Goal: Information Seeking & Learning: Learn about a topic

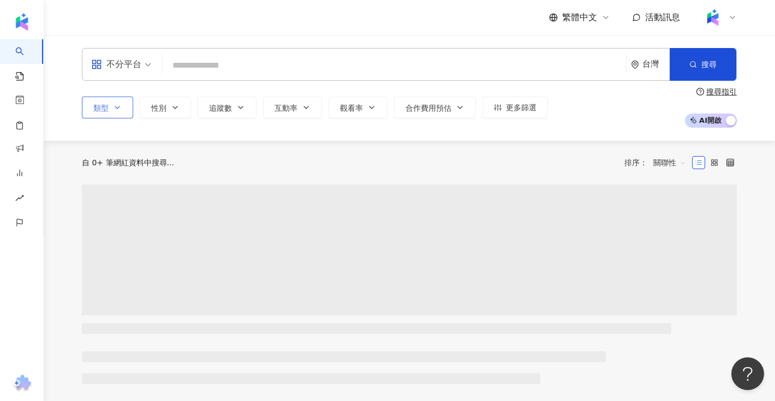
click at [120, 110] on icon "button" at bounding box center [117, 107] width 9 height 9
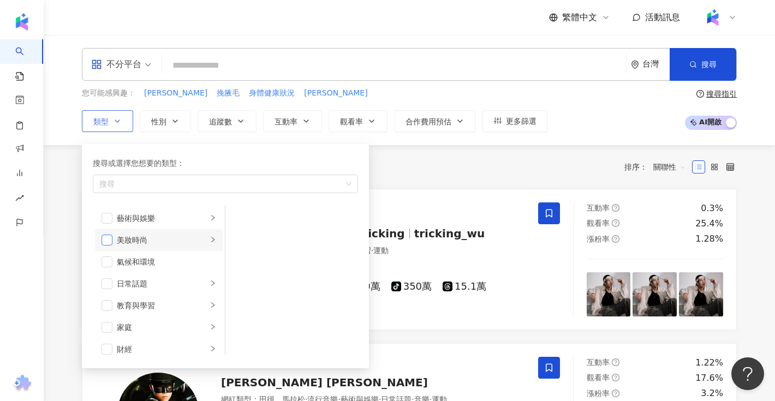
click at [110, 241] on span "button" at bounding box center [107, 240] width 11 height 11
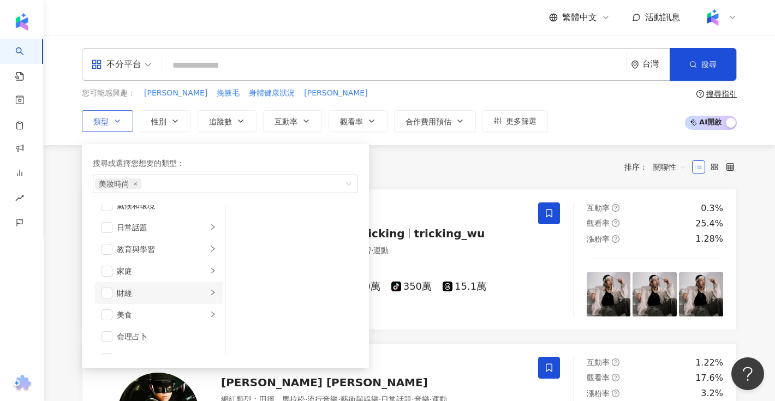
scroll to position [57, 0]
click at [108, 313] on span "button" at bounding box center [107, 314] width 11 height 11
click at [508, 89] on div "您可能感興趣： 苗可麗 挽腋毛 身體健康狀況 苗可麗" at bounding box center [315, 93] width 466 height 12
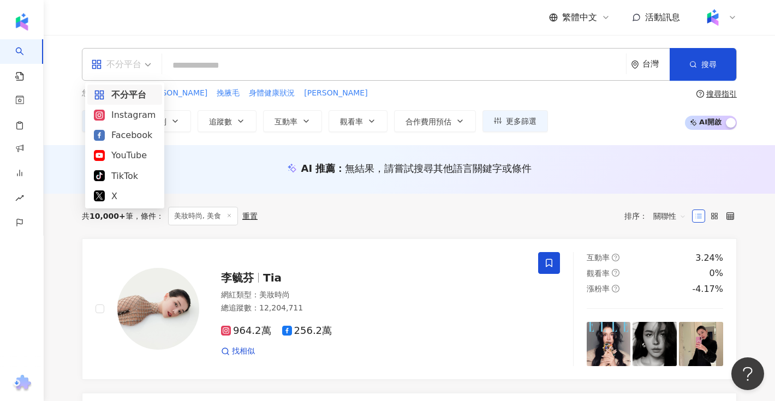
click at [145, 62] on span "不分平台" at bounding box center [121, 64] width 60 height 17
click at [135, 115] on div "Instagram" at bounding box center [125, 115] width 62 height 14
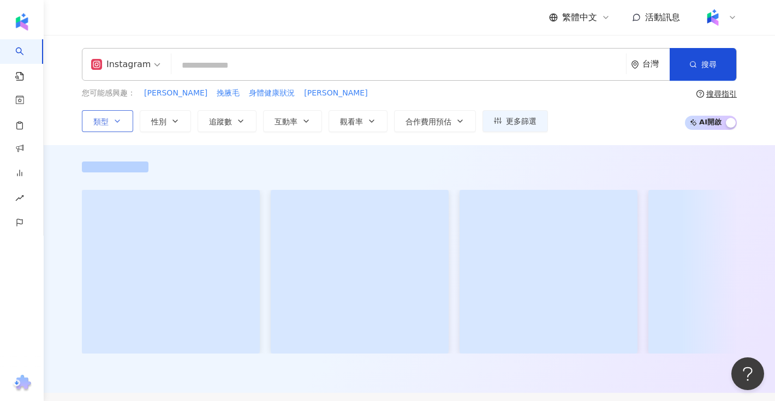
click at [114, 125] on icon "button" at bounding box center [117, 121] width 9 height 9
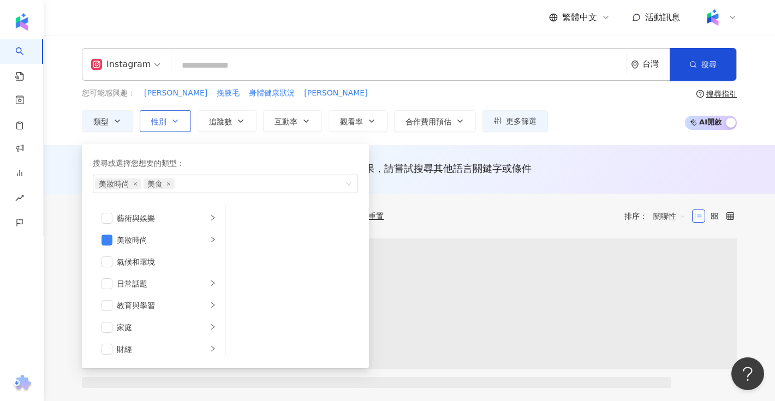
click at [182, 119] on button "性別" at bounding box center [165, 121] width 51 height 22
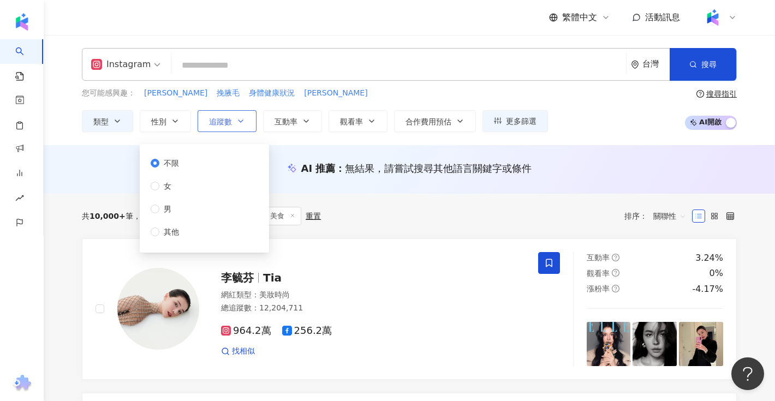
click at [230, 118] on span "追蹤數" at bounding box center [220, 121] width 23 height 9
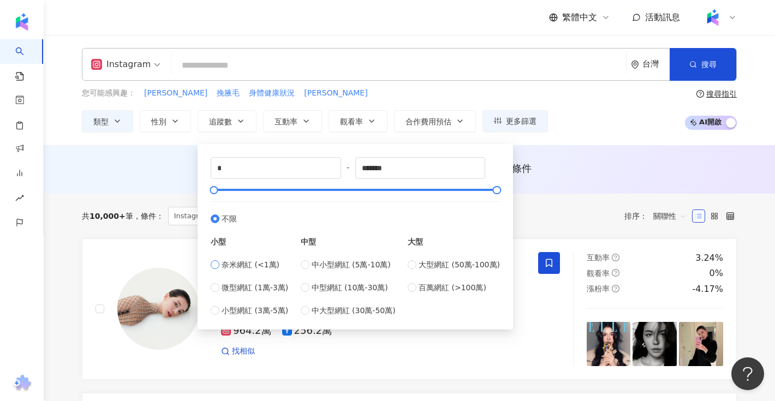
click at [259, 269] on span "奈米網紅 (<1萬)" at bounding box center [251, 265] width 58 height 12
type input "****"
click at [271, 290] on span "微型網紅 (1萬-3萬)" at bounding box center [255, 288] width 67 height 12
type input "*****"
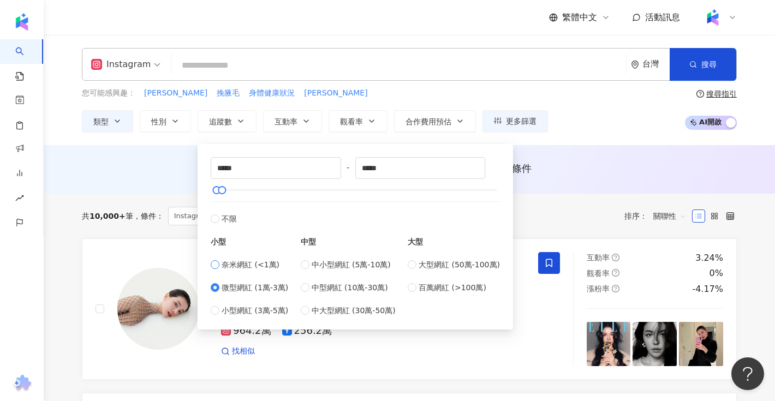
click at [264, 266] on span "奈米網紅 (<1萬)" at bounding box center [251, 265] width 58 height 12
type input "*"
type input "****"
click at [266, 282] on span "微型網紅 (1萬-3萬)" at bounding box center [255, 288] width 67 height 12
type input "*****"
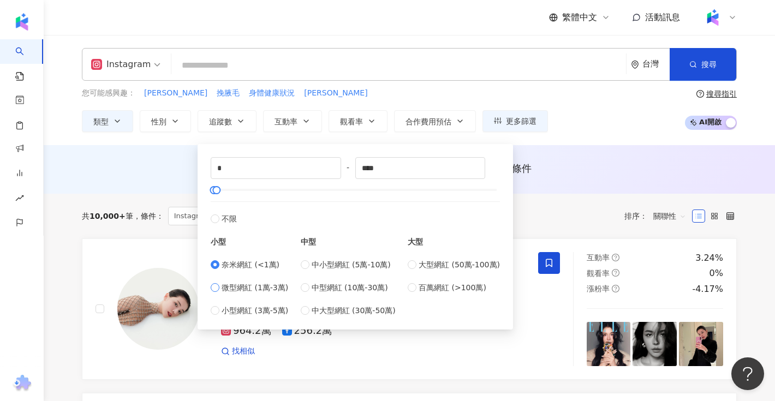
type input "*****"
click at [259, 268] on span "奈米網紅 (<1萬)" at bounding box center [251, 265] width 58 height 12
type input "*"
type input "****"
click at [271, 313] on span "小型網紅 (3萬-5萬)" at bounding box center [255, 311] width 67 height 12
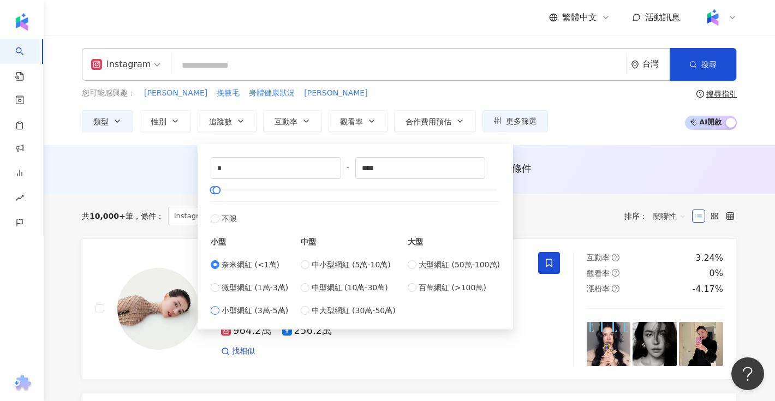
type input "*****"
click at [257, 264] on span "奈米網紅 (<1萬)" at bounding box center [251, 265] width 58 height 12
type input "*"
click at [436, 169] on input "****" at bounding box center [420, 168] width 129 height 21
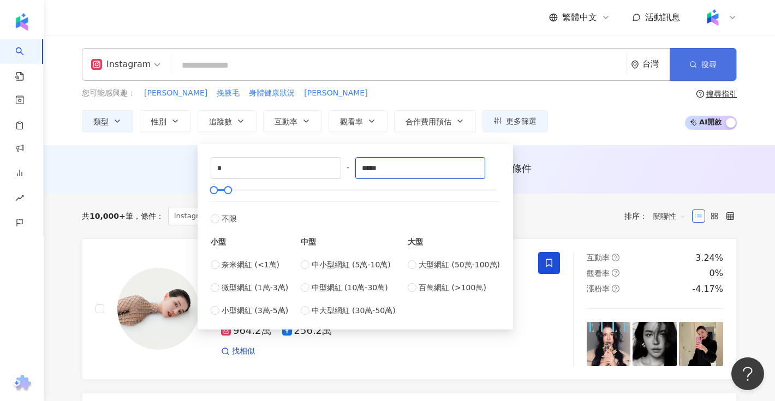
type input "*****"
click at [717, 67] on button "搜尋" at bounding box center [703, 64] width 67 height 33
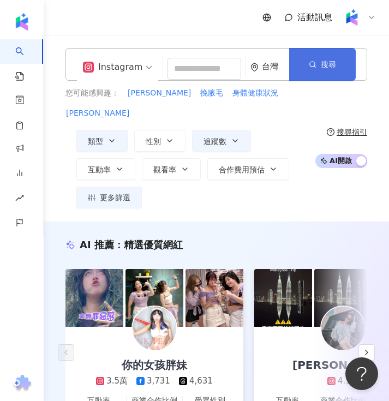
click at [319, 56] on button "搜尋" at bounding box center [322, 64] width 67 height 33
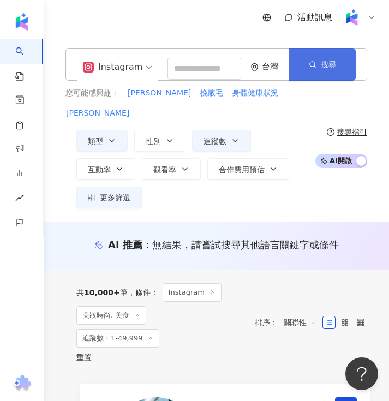
click at [337, 74] on button "搜尋" at bounding box center [322, 64] width 67 height 33
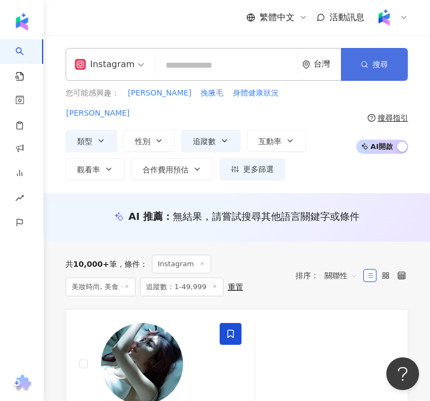
click at [388, 65] on button "搜尋" at bounding box center [374, 64] width 67 height 33
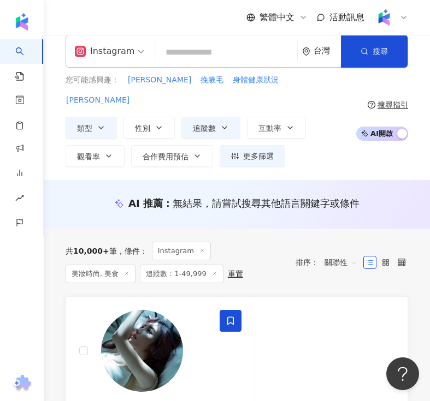
scroll to position [10, 0]
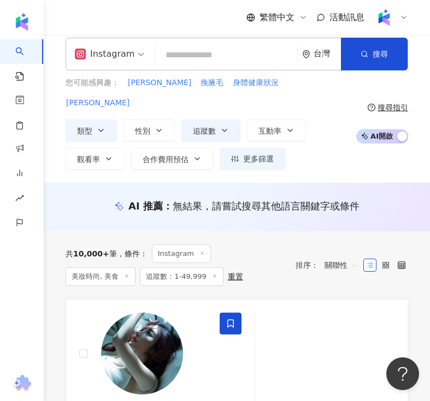
click at [365, 73] on div "Instagram 台灣 搜尋 您可能感興趣： 苗可麗 挽腋毛 身體健康狀況 苗可麗 類型 性別 追蹤數 互動率 觀看率 合作費用預估 更多篩選 搜尋指引 A…" at bounding box center [237, 104] width 386 height 132
click at [365, 65] on button "搜尋" at bounding box center [374, 54] width 67 height 33
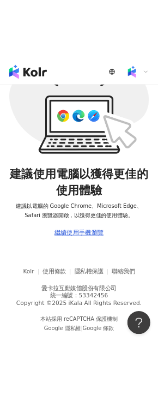
scroll to position [50, 0]
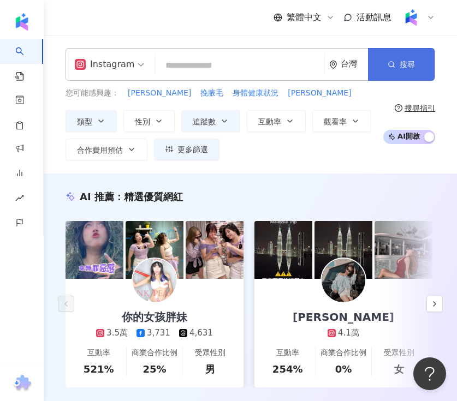
click at [390, 72] on button "搜尋" at bounding box center [401, 64] width 67 height 33
click at [338, 64] on div "台灣" at bounding box center [348, 65] width 39 height 32
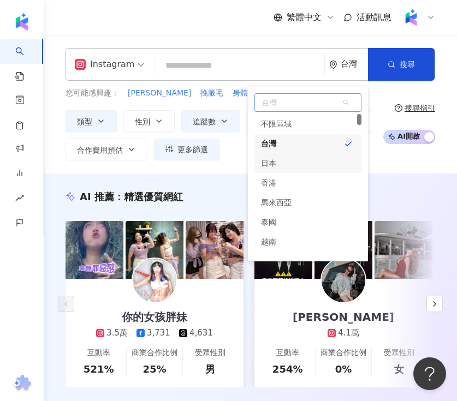
click at [292, 154] on div "日本" at bounding box center [307, 163] width 107 height 20
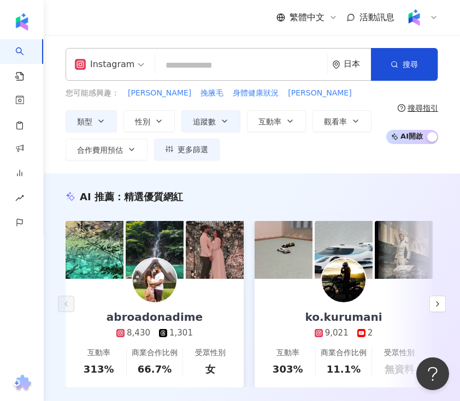
click at [356, 67] on div "日本" at bounding box center [356, 64] width 27 height 9
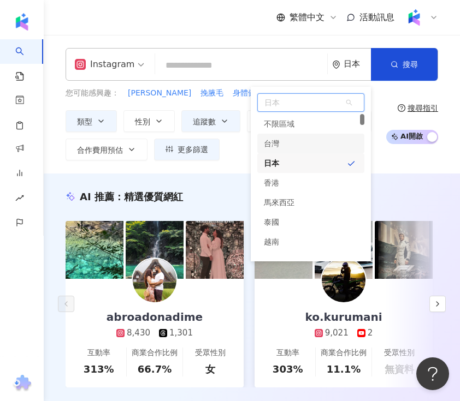
click at [304, 141] on div "台灣" at bounding box center [310, 144] width 107 height 20
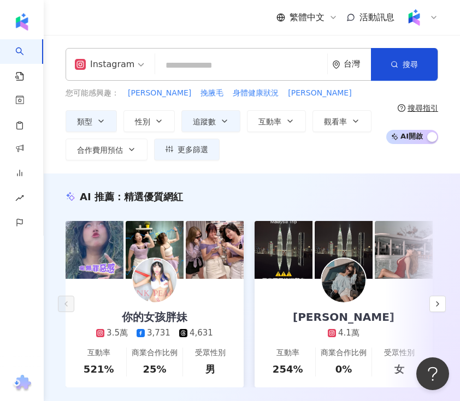
click at [341, 69] on div "台灣" at bounding box center [351, 65] width 39 height 32
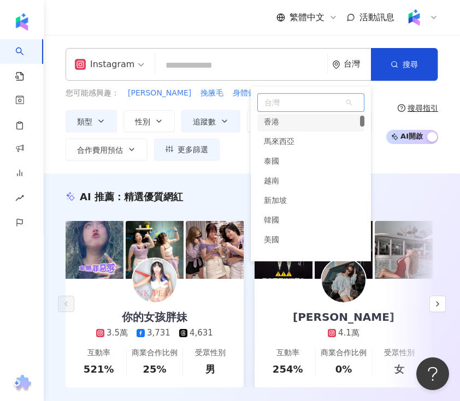
scroll to position [62, 0]
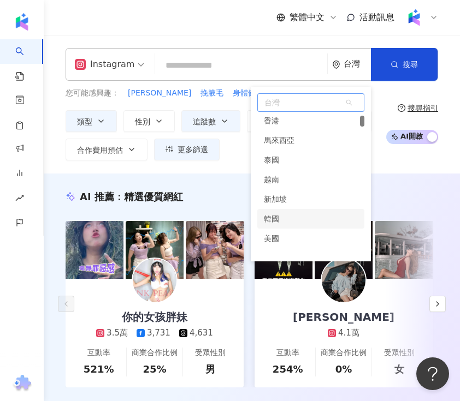
click at [287, 215] on div "韓國" at bounding box center [310, 219] width 107 height 20
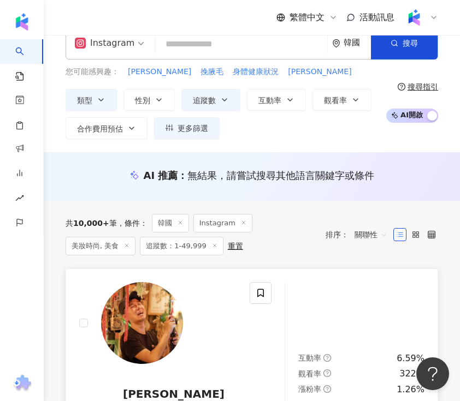
scroll to position [22, 0]
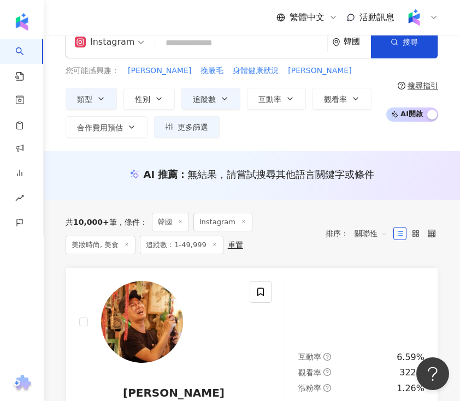
click at [173, 245] on span "追蹤數：1-49,999" at bounding box center [181, 245] width 83 height 19
click at [184, 246] on span "追蹤數：1-49,999" at bounding box center [181, 245] width 83 height 19
click at [159, 244] on span "追蹤數：1-49,999" at bounding box center [181, 245] width 83 height 19
click at [212, 245] on icon at bounding box center [214, 244] width 5 height 5
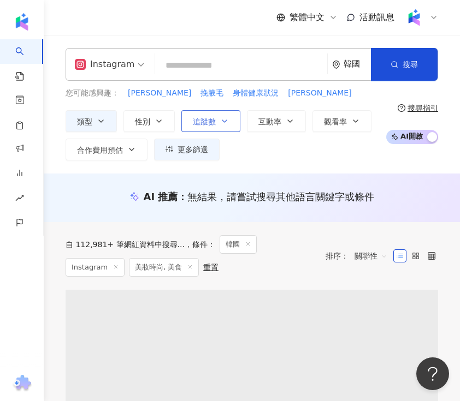
click at [217, 120] on button "追蹤數" at bounding box center [210, 121] width 59 height 22
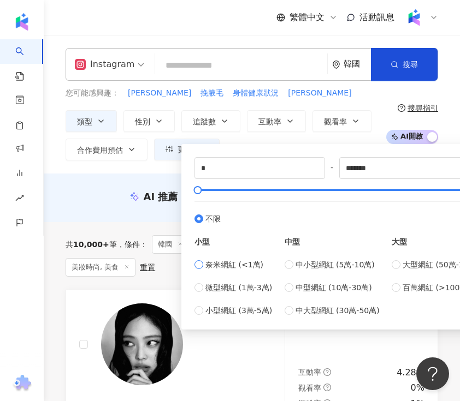
click at [218, 267] on span "奈米網紅 (<1萬)" at bounding box center [234, 265] width 58 height 12
type input "****"
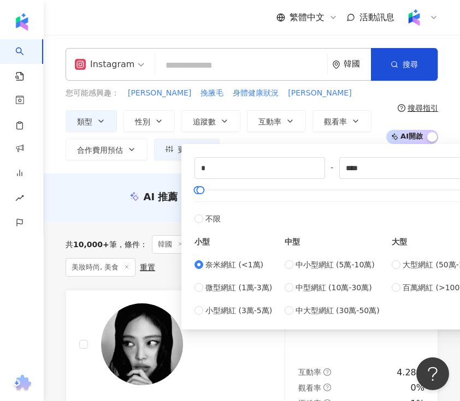
click at [218, 267] on span "奈米網紅 (<1萬)" at bounding box center [234, 265] width 58 height 12
click at [230, 307] on span "小型網紅 (3萬-5萬)" at bounding box center [238, 311] width 67 height 12
type input "*****"
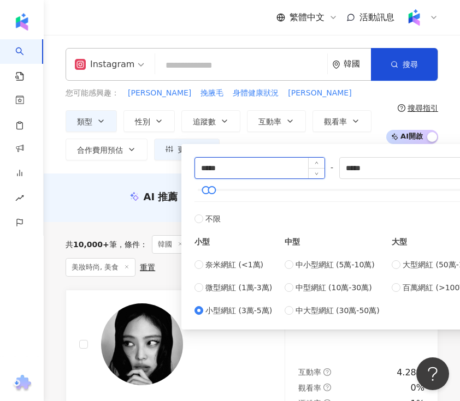
click at [250, 166] on input "*****" at bounding box center [259, 168] width 129 height 21
type input "*"
click at [394, 91] on div "您可能感興趣： 苗可麗 挽腋毛 身體健康狀況 苗可麗 類型 性別 追蹤數 互動率 觀看率 合作費用預估 更多篩選 * - ***** 不限 小型 奈米網紅 (…" at bounding box center [252, 123] width 372 height 73
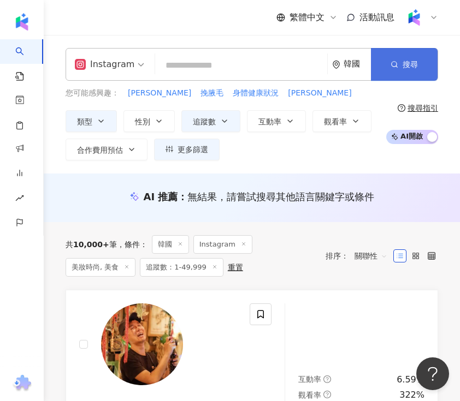
click at [413, 64] on span "搜尋" at bounding box center [409, 64] width 15 height 9
click at [402, 64] on span "搜尋" at bounding box center [409, 64] width 15 height 9
click at [351, 65] on div "韓國" at bounding box center [356, 64] width 27 height 9
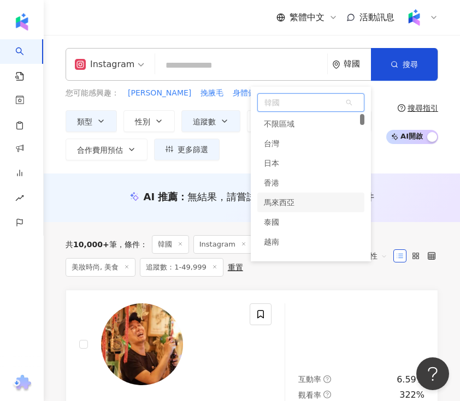
click at [300, 203] on div "馬來西亞" at bounding box center [310, 203] width 107 height 20
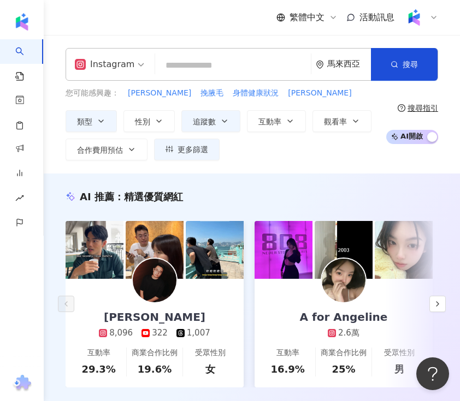
click at [352, 70] on div "馬來西亞" at bounding box center [343, 65] width 55 height 32
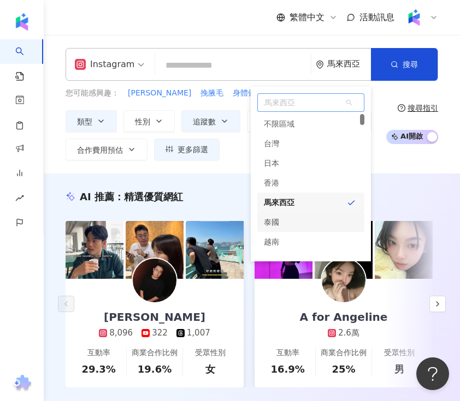
click at [301, 220] on div "泰國" at bounding box center [310, 222] width 107 height 20
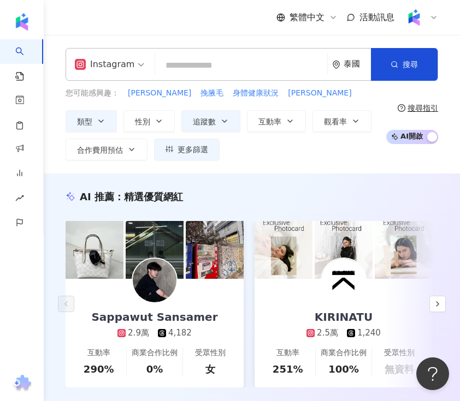
click at [347, 72] on div "泰國" at bounding box center [351, 65] width 39 height 32
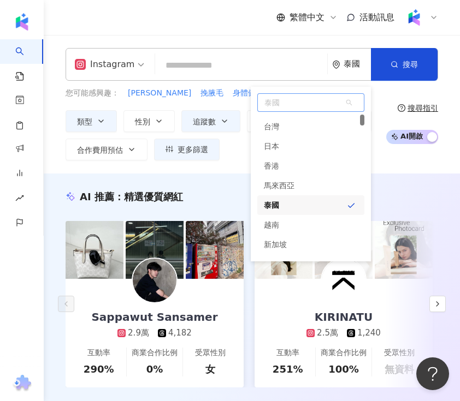
scroll to position [17, 0]
click at [309, 222] on div "越南" at bounding box center [310, 225] width 107 height 20
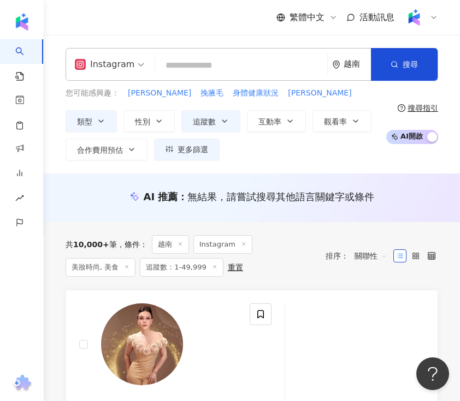
click at [333, 64] on icon "environment" at bounding box center [335, 65] width 7 height 8
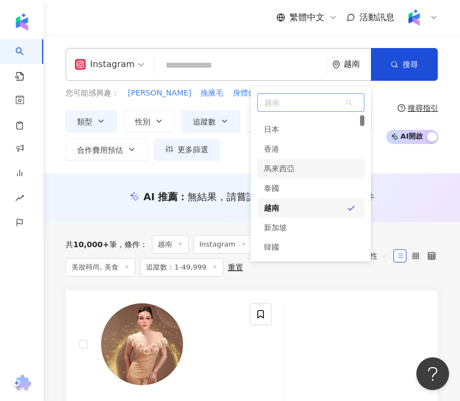
scroll to position [37, 0]
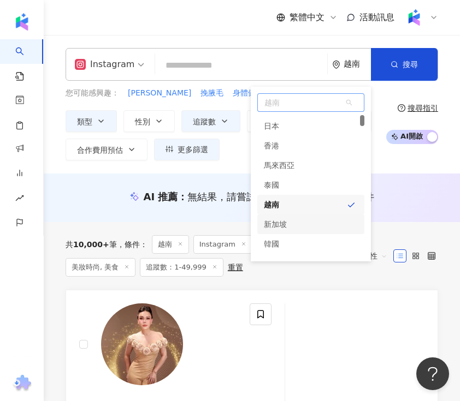
click at [303, 222] on div "新加坡" at bounding box center [310, 225] width 107 height 20
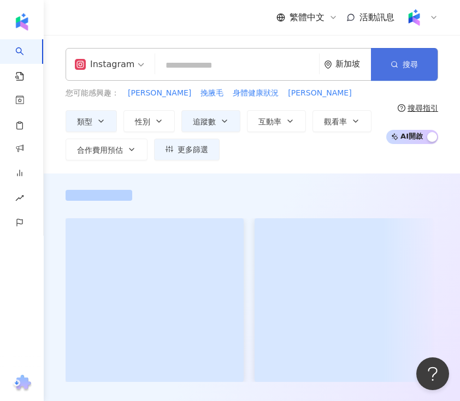
click at [406, 69] on button "搜尋" at bounding box center [404, 64] width 67 height 33
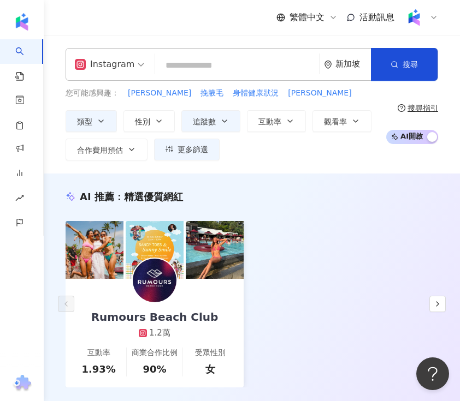
click at [347, 60] on div "新加坡" at bounding box center [352, 64] width 35 height 9
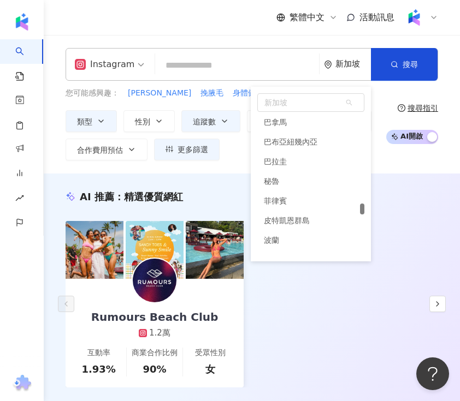
scroll to position [3509, 0]
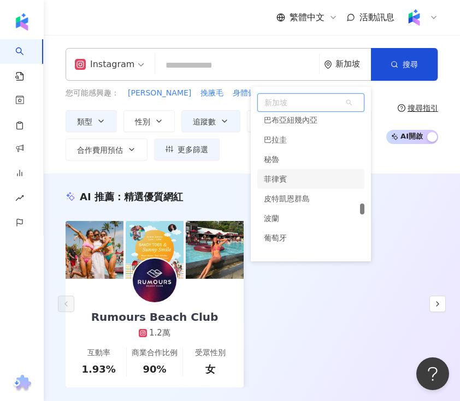
click at [307, 180] on div "菲律賓" at bounding box center [310, 179] width 107 height 20
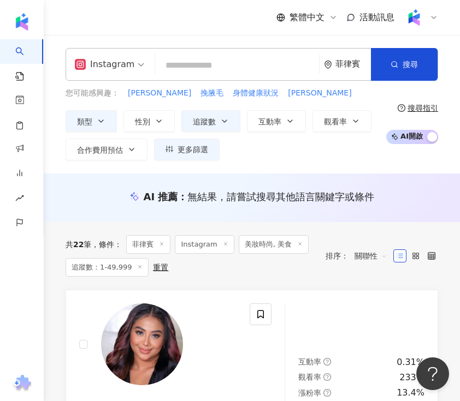
click at [353, 74] on div "菲律賓" at bounding box center [347, 65] width 47 height 32
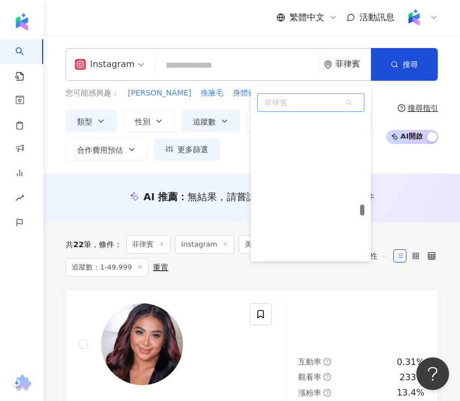
scroll to position [3827, 0]
click at [321, 106] on span "菲律賓" at bounding box center [311, 102] width 106 height 17
paste input "**"
type input "**"
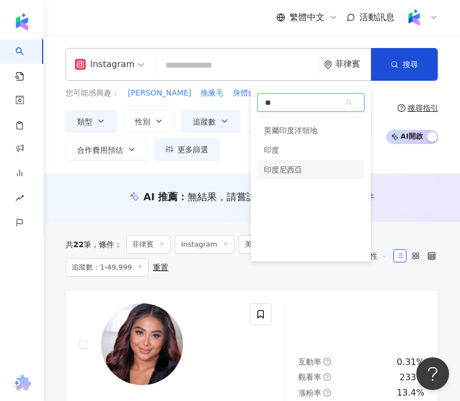
click at [308, 164] on div "印度尼西亞" at bounding box center [310, 170] width 107 height 20
